Goal: Browse casually: Explore the website without a specific task or goal

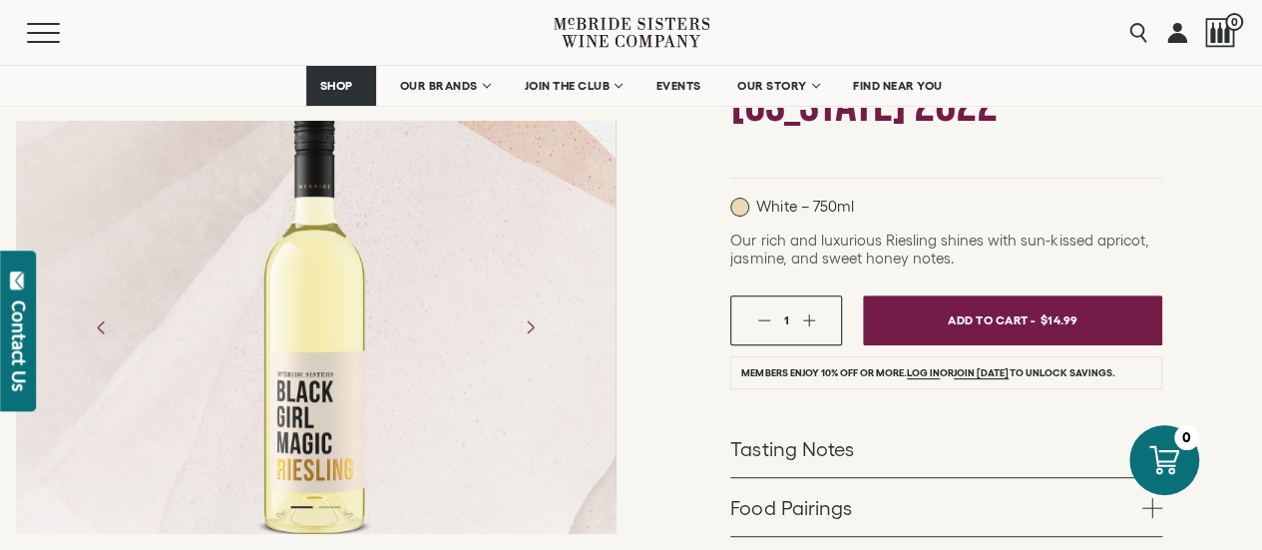
scroll to position [299, 0]
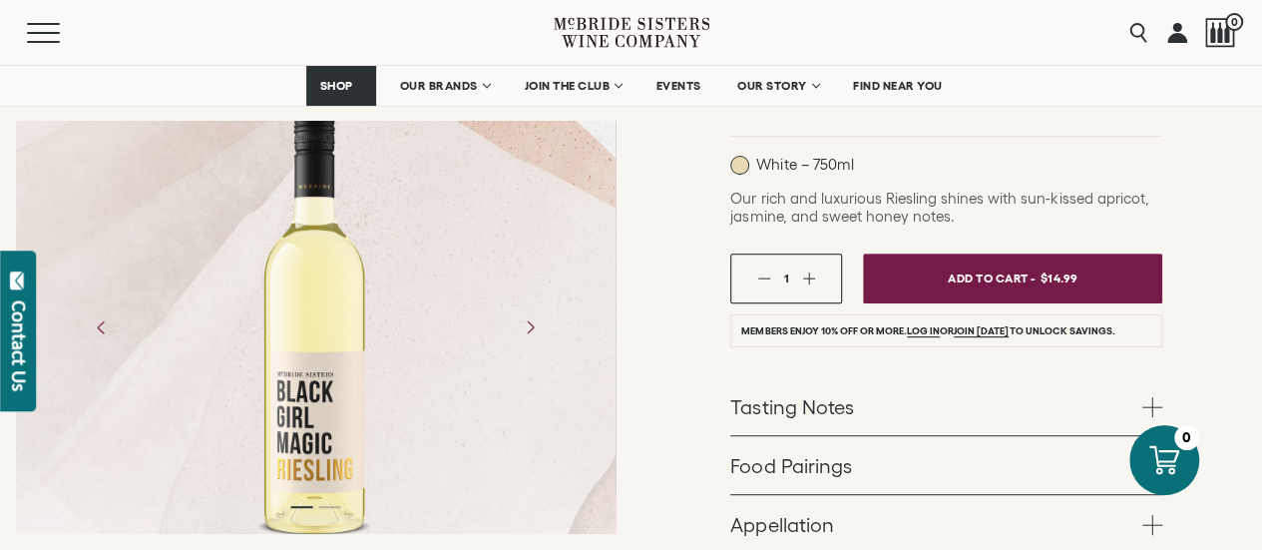
click at [285, 264] on div at bounding box center [315, 327] width 156 height 449
click at [243, 314] on div at bounding box center [315, 327] width 156 height 449
click at [310, 336] on div at bounding box center [315, 327] width 156 height 449
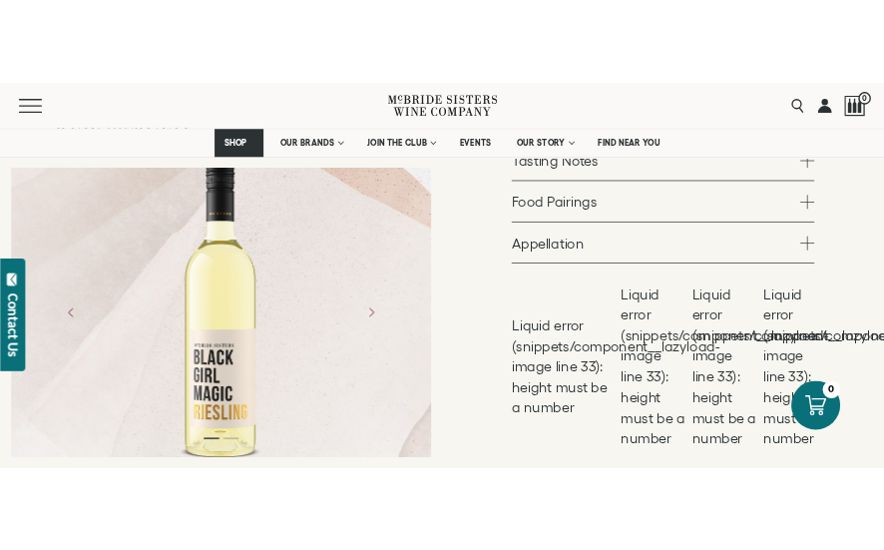
scroll to position [598, 0]
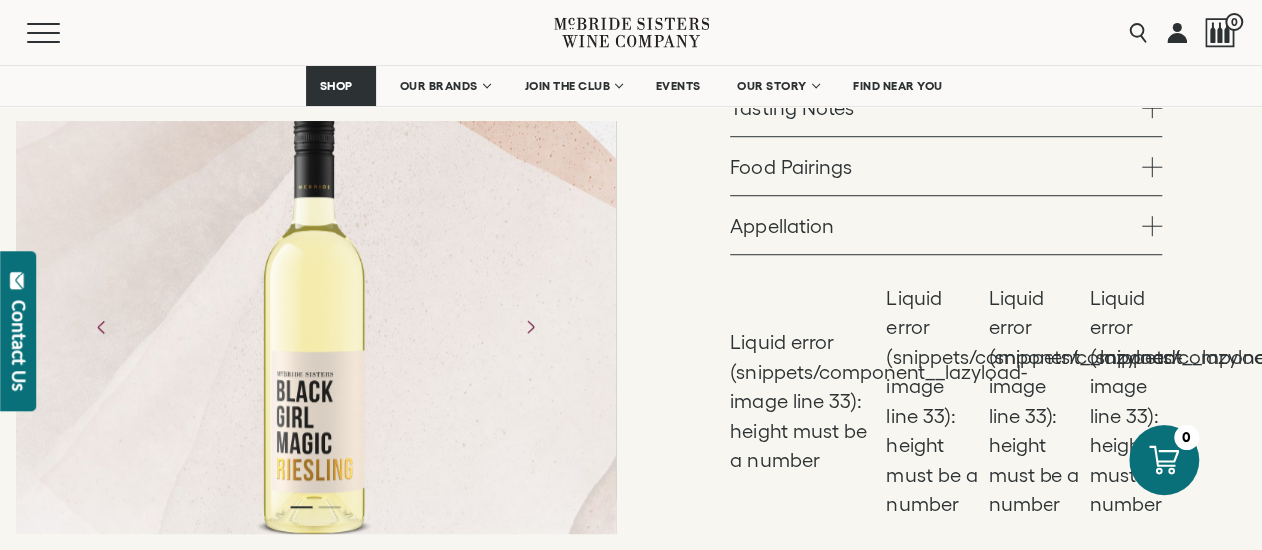
click at [557, 334] on div at bounding box center [315, 327] width 599 height 449
click at [538, 328] on icon "Next" at bounding box center [529, 326] width 35 height 35
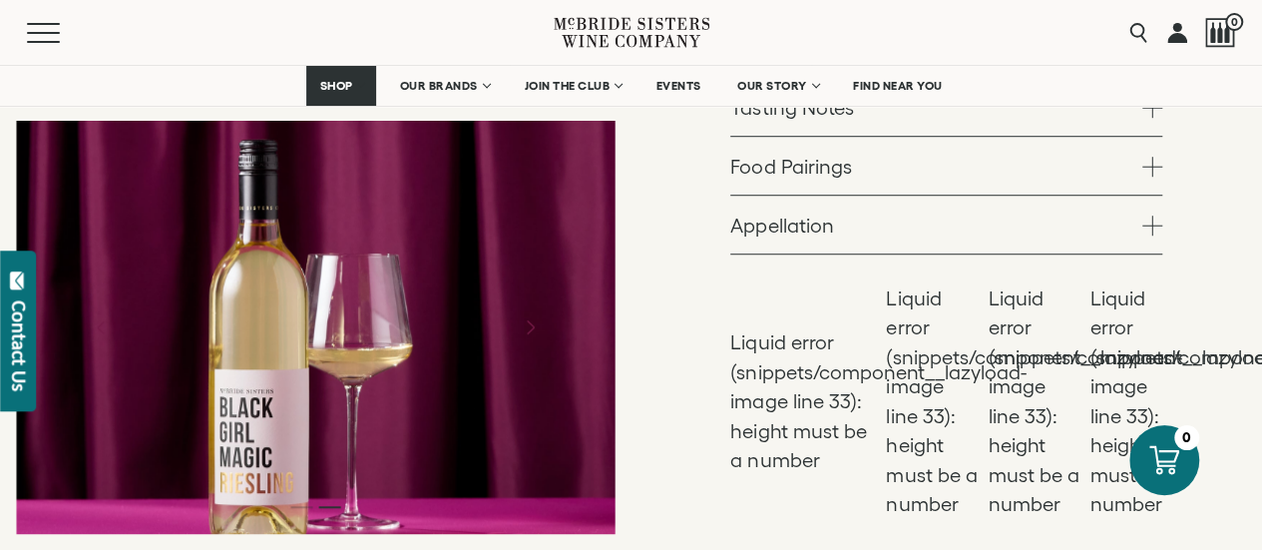
click at [529, 324] on icon "Next" at bounding box center [529, 326] width 35 height 35
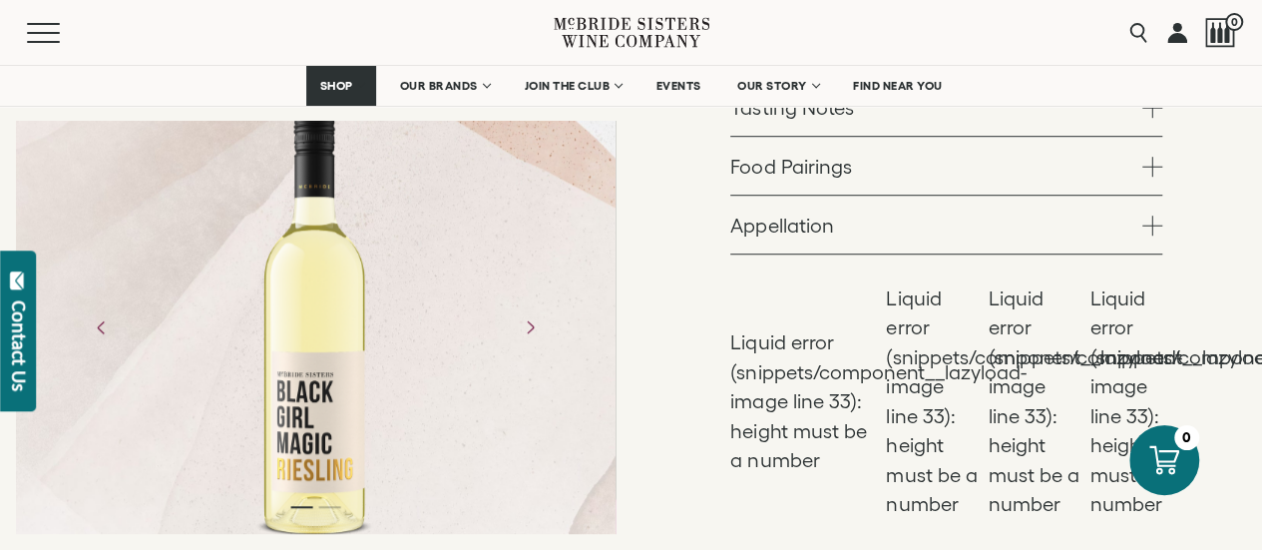
click at [279, 314] on div at bounding box center [315, 327] width 156 height 449
click at [531, 331] on icon "Next" at bounding box center [529, 326] width 35 height 35
